Goal: Transaction & Acquisition: Purchase product/service

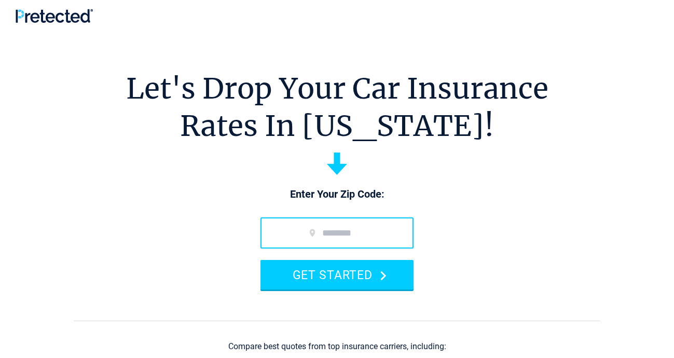
click at [289, 234] on input "zip code" at bounding box center [336, 232] width 153 height 31
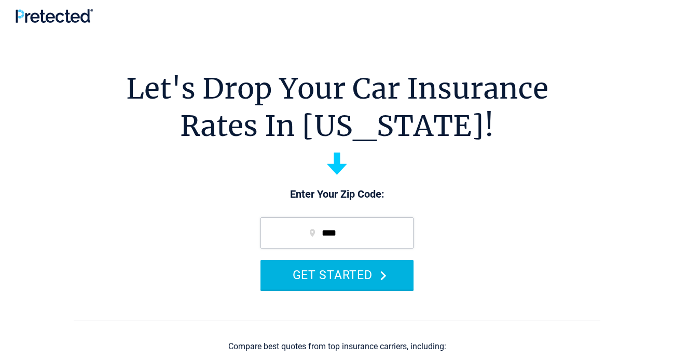
click at [312, 272] on button "GET STARTED" at bounding box center [336, 275] width 153 height 30
type input "*"
type input "*****"
click at [260, 260] on button "GET STARTED" at bounding box center [336, 275] width 153 height 30
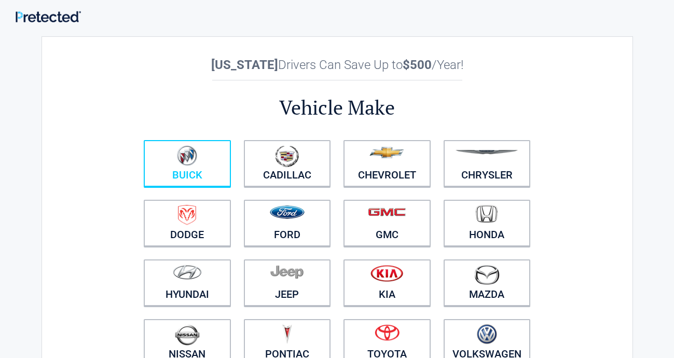
click at [202, 176] on link "Buick" at bounding box center [187, 163] width 87 height 47
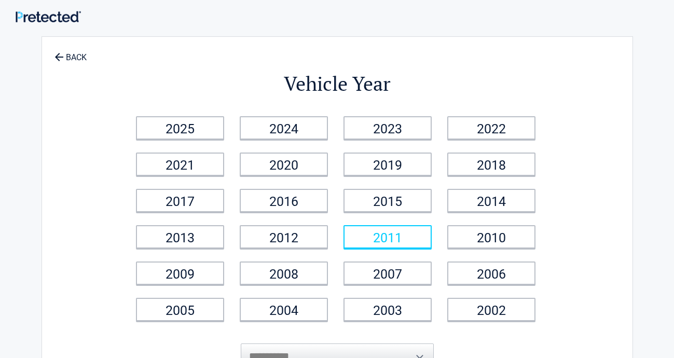
click at [369, 239] on link "2011" at bounding box center [387, 236] width 88 height 23
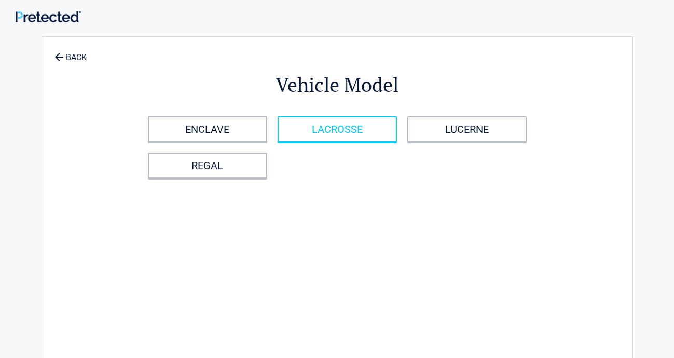
click at [298, 128] on link "LACROSSE" at bounding box center [336, 129] width 119 height 26
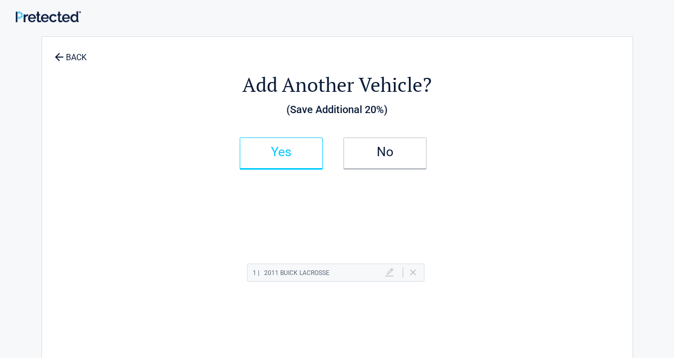
click at [297, 148] on link "Yes" at bounding box center [281, 152] width 83 height 31
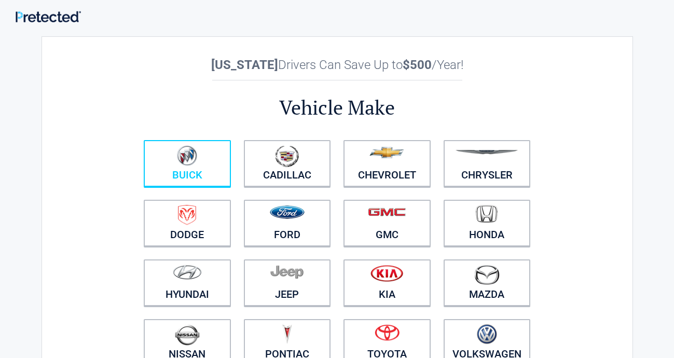
click at [214, 155] on figure at bounding box center [187, 156] width 75 height 23
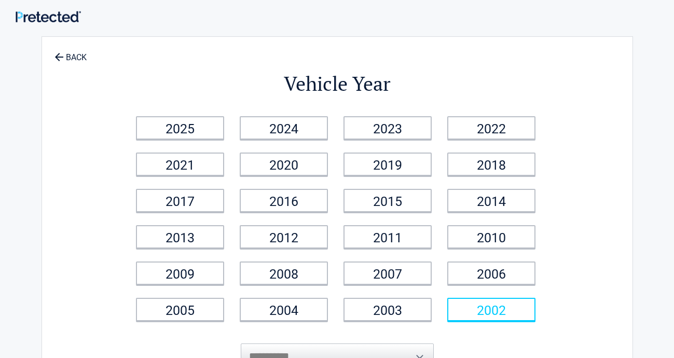
click at [525, 315] on link "2002" at bounding box center [491, 309] width 88 height 23
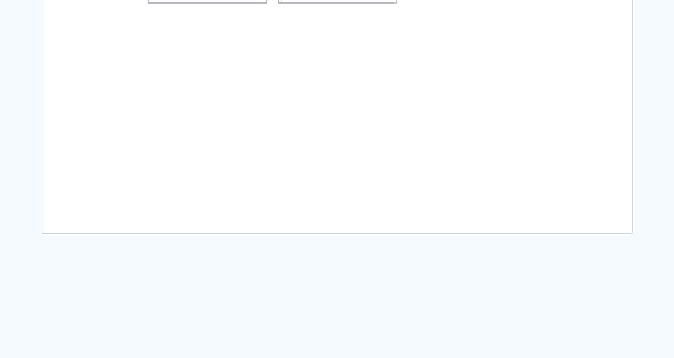
scroll to position [52, 0]
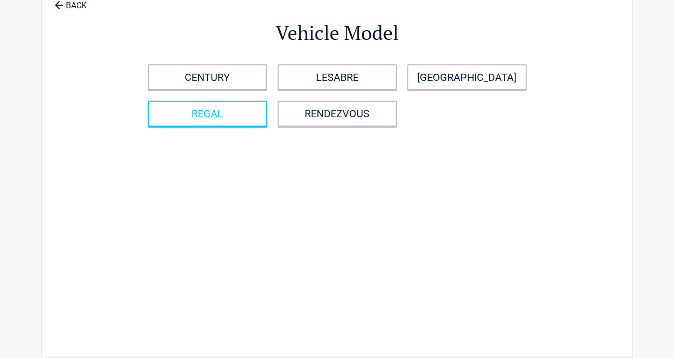
click at [259, 121] on link "REGAL" at bounding box center [207, 114] width 119 height 26
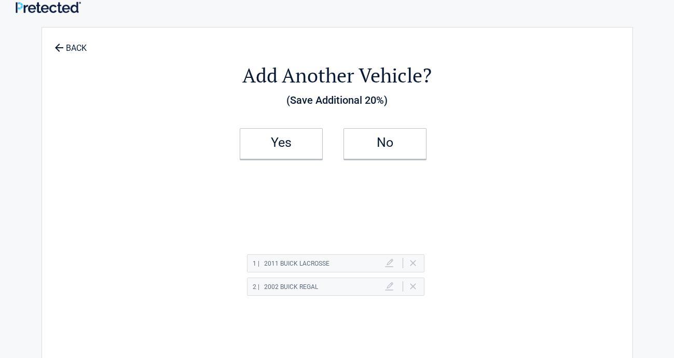
scroll to position [0, 0]
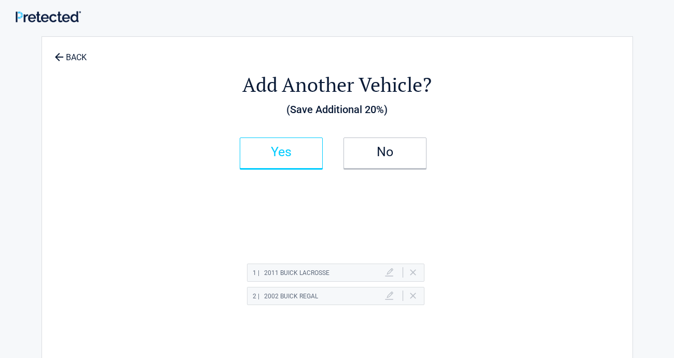
click at [271, 148] on h2 "Yes" at bounding box center [280, 151] width 61 height 7
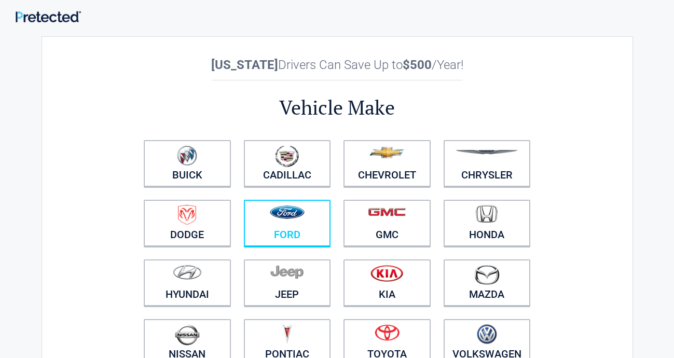
click at [292, 219] on img at bounding box center [287, 211] width 35 height 13
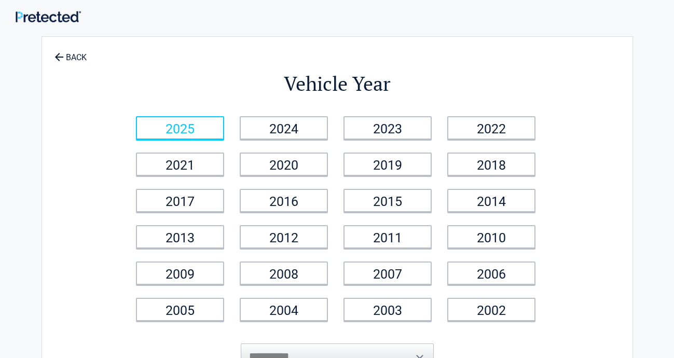
click at [218, 127] on link "2025" at bounding box center [180, 127] width 88 height 23
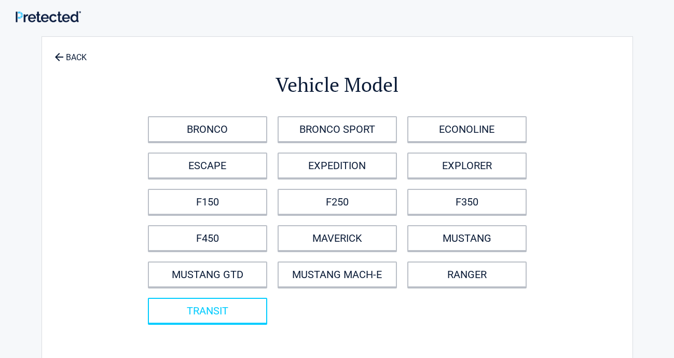
click at [255, 305] on link "TRANSIT" at bounding box center [207, 311] width 119 height 26
